Goal: Task Accomplishment & Management: Use online tool/utility

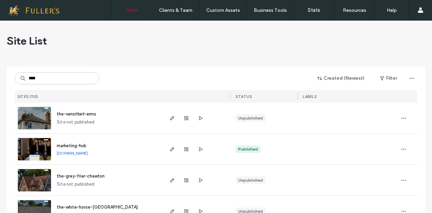
type input "****"
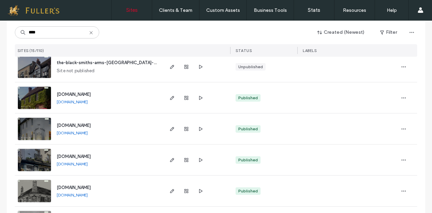
scroll to position [93, 0]
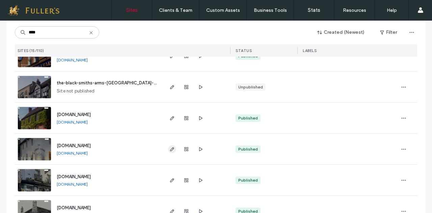
click at [170, 149] on use "button" at bounding box center [172, 149] width 4 height 4
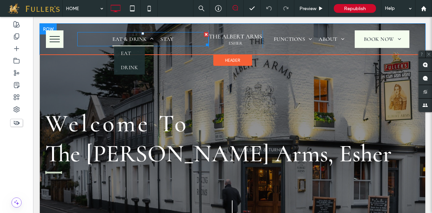
click at [148, 36] on span at bounding box center [150, 38] width 7 height 5
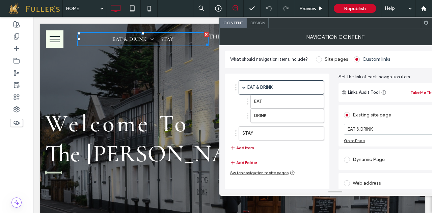
click at [242, 147] on button "Add Item" at bounding box center [242, 148] width 24 height 8
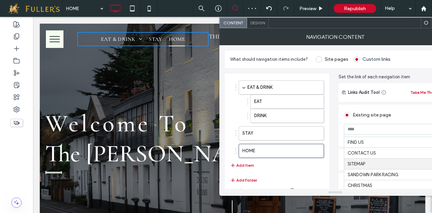
scroll to position [29, 0]
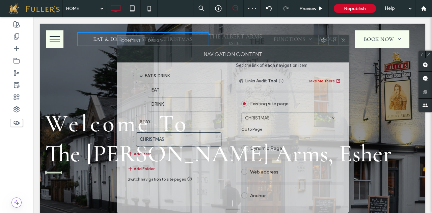
drag, startPoint x: 344, startPoint y: 24, endPoint x: 316, endPoint y: 100, distance: 80.8
click at [243, 121] on div "Content Design NAVIGATION CONTENT What should navigation items include? Site pa…" at bounding box center [233, 124] width 232 height 178
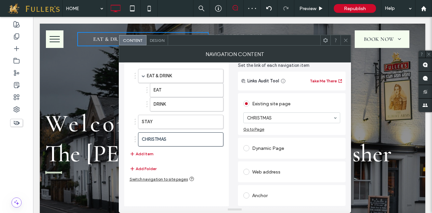
click at [345, 40] on icon at bounding box center [346, 40] width 5 height 5
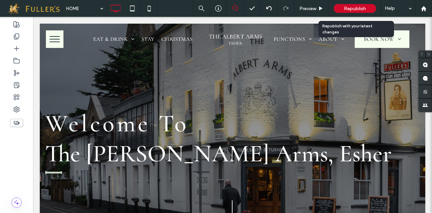
click at [355, 6] on span "Republish" at bounding box center [355, 9] width 22 height 6
